Goal: Check status: Check status

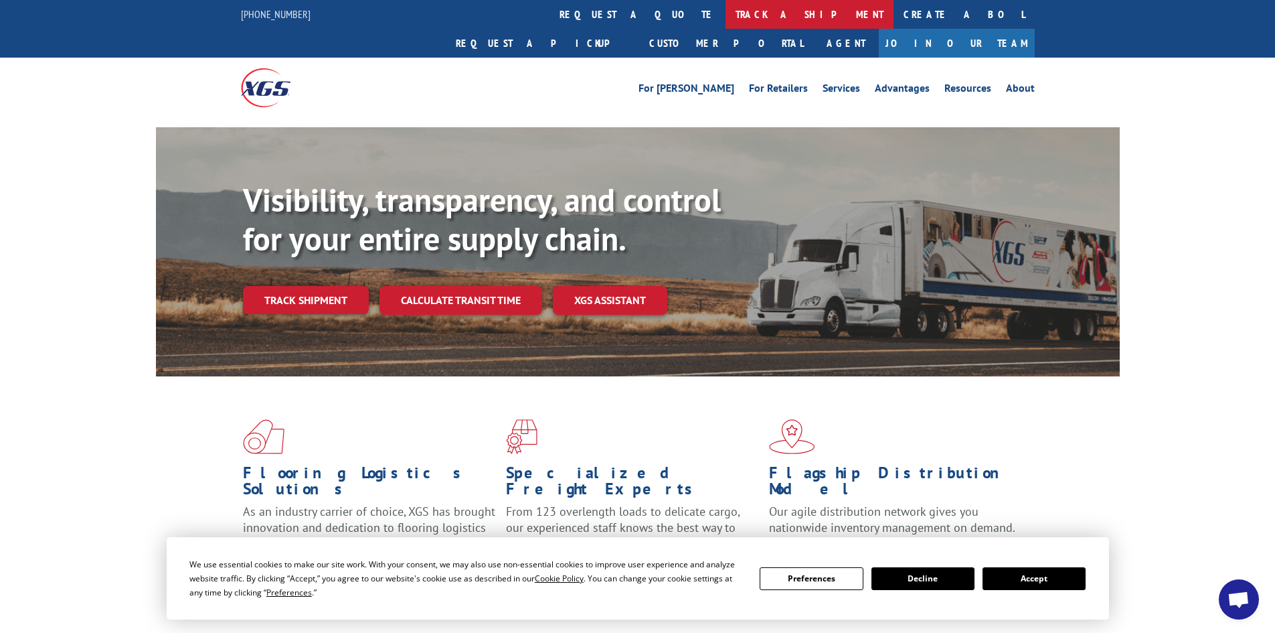
click at [726, 15] on link "track a shipment" at bounding box center [810, 14] width 168 height 29
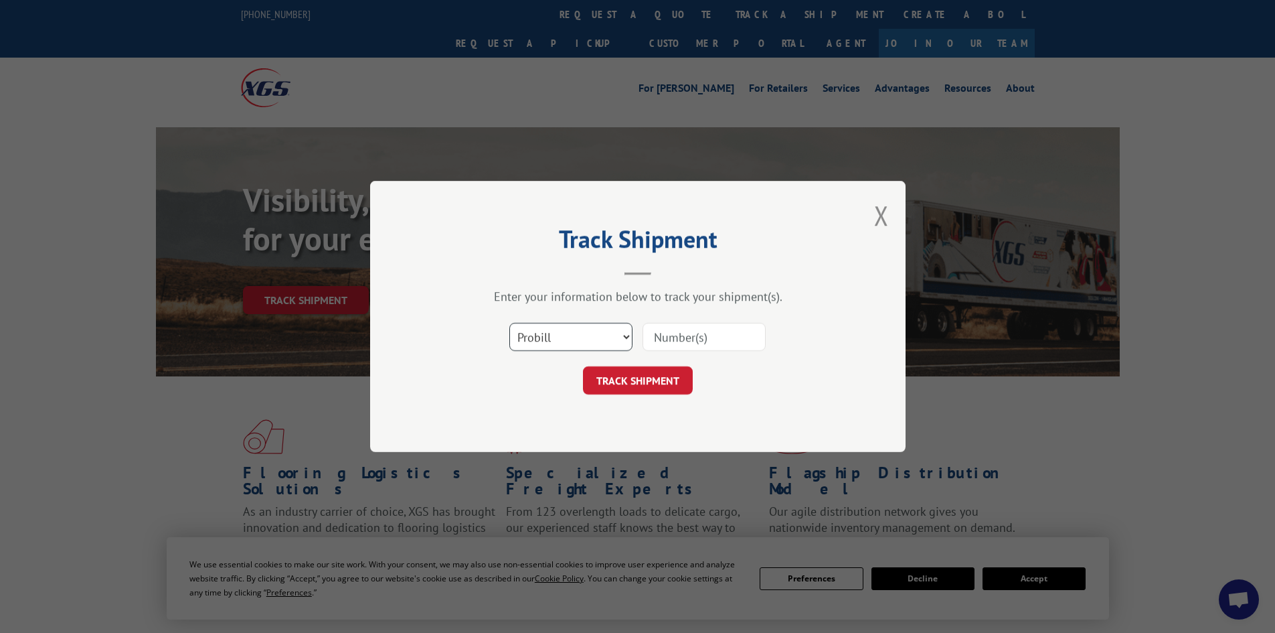
click at [572, 334] on select "Select category... Probill BOL PO" at bounding box center [570, 337] width 123 height 28
select select "bol"
click at [509, 323] on select "Select category... Probill BOL PO" at bounding box center [570, 337] width 123 height 28
paste input "AA04946685"
type input "AA04946685"
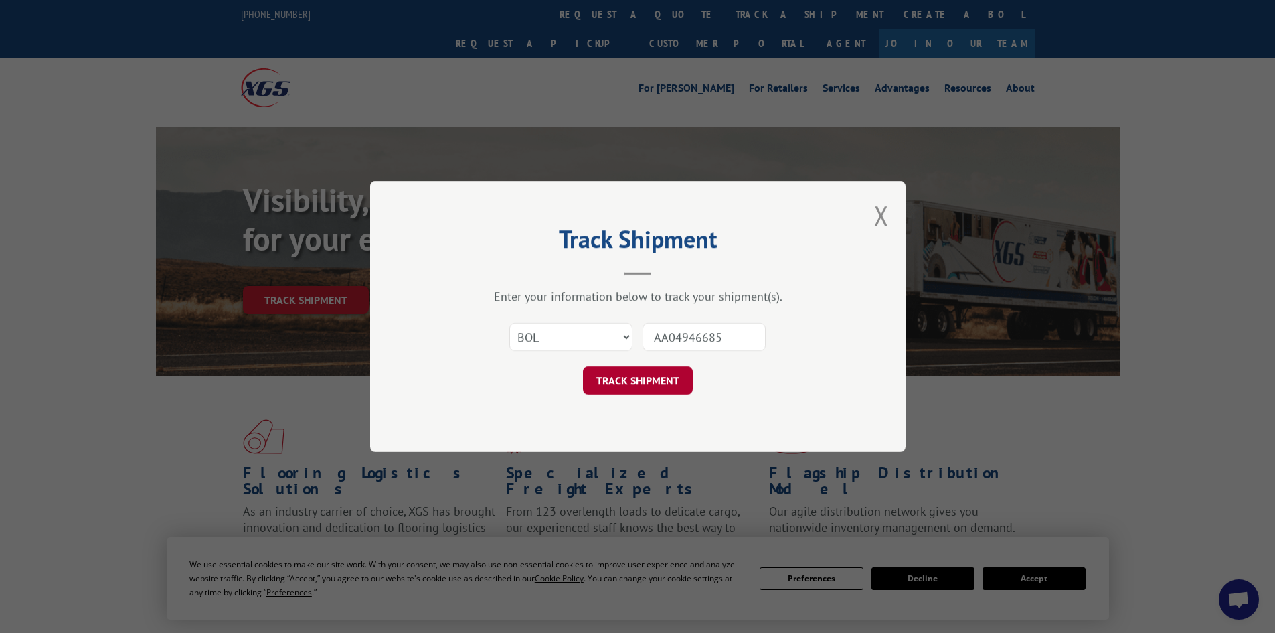
click at [635, 382] on button "TRACK SHIPMENT" at bounding box center [638, 380] width 110 height 28
